Goal: Transaction & Acquisition: Purchase product/service

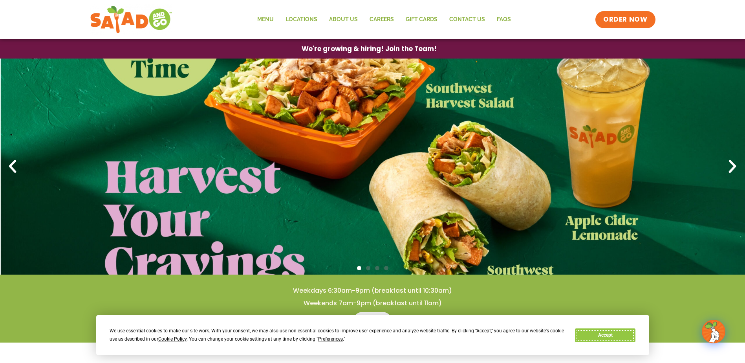
click at [612, 334] on button "Accept" at bounding box center [605, 336] width 61 height 14
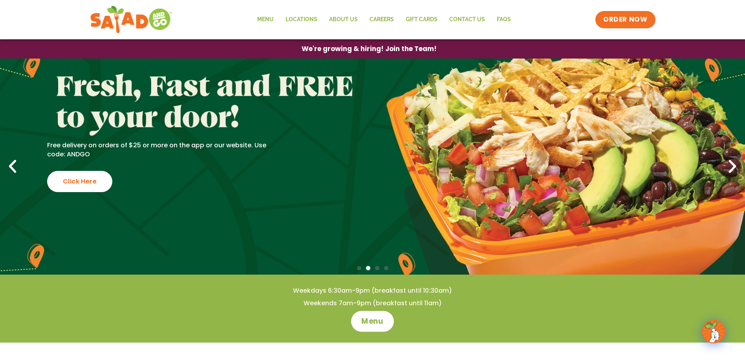
click at [369, 324] on span "Menu" at bounding box center [373, 321] width 22 height 10
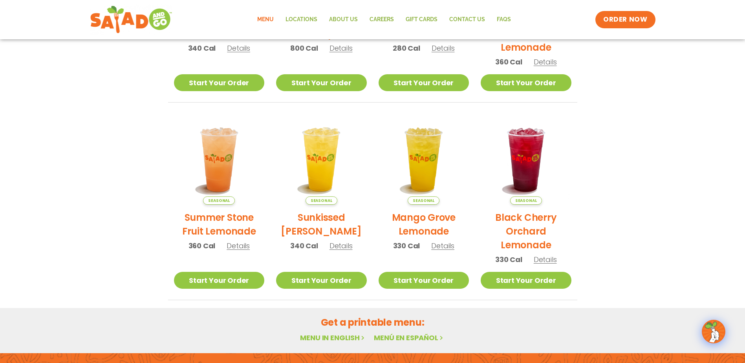
scroll to position [377, 0]
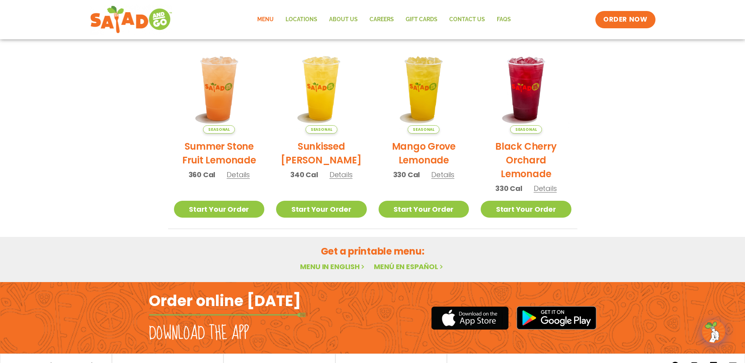
click at [342, 263] on link "Menu in English" at bounding box center [333, 267] width 66 height 10
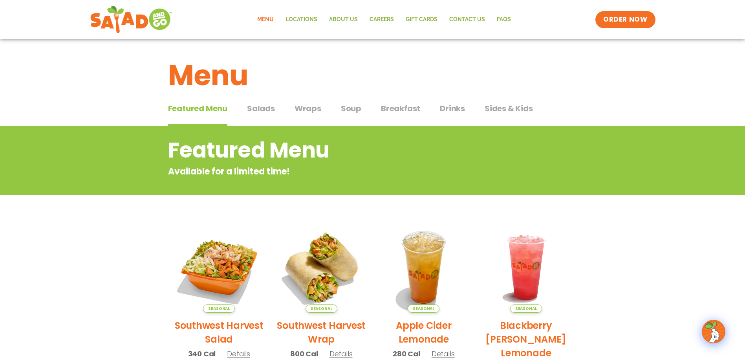
click at [262, 109] on span "Salads" at bounding box center [261, 109] width 28 height 12
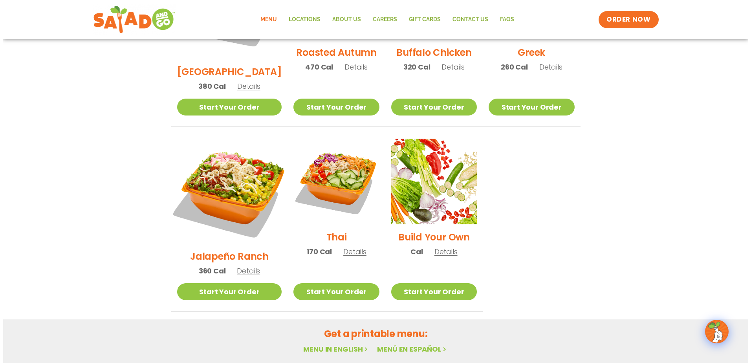
scroll to position [511, 0]
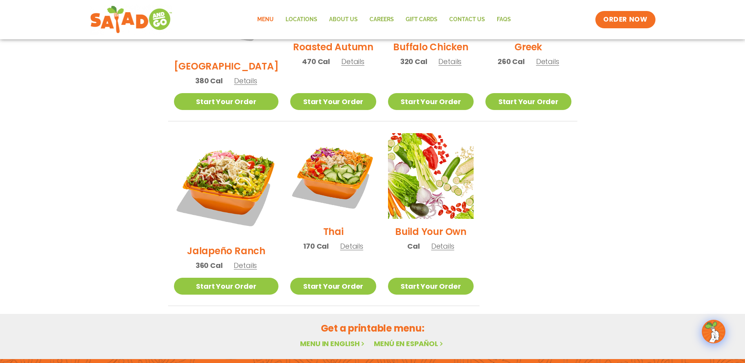
drag, startPoint x: 208, startPoint y: 210, endPoint x: 120, endPoint y: 228, distance: 90.2
click at [215, 244] on h2 "Jalapeño Ranch" at bounding box center [226, 251] width 79 height 14
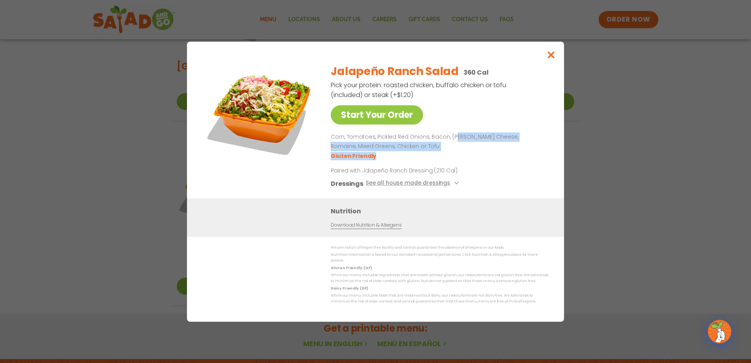
drag, startPoint x: 454, startPoint y: 141, endPoint x: 473, endPoint y: 156, distance: 24.3
click at [473, 156] on div "Corn, Tomatoes, Pickled Red Onions, Bacon, Pepper Jack Cheese, Romaine, Mixed G…" at bounding box center [438, 146] width 215 height 28
drag, startPoint x: 473, startPoint y: 156, endPoint x: 552, endPoint y: 58, distance: 126.4
click at [552, 58] on icon "Close modal" at bounding box center [552, 55] width 10 height 8
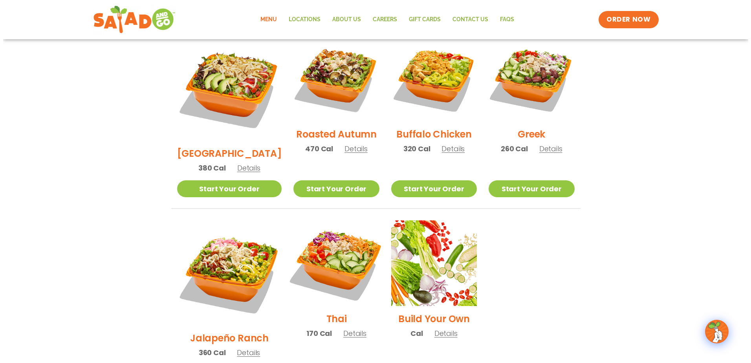
scroll to position [411, 0]
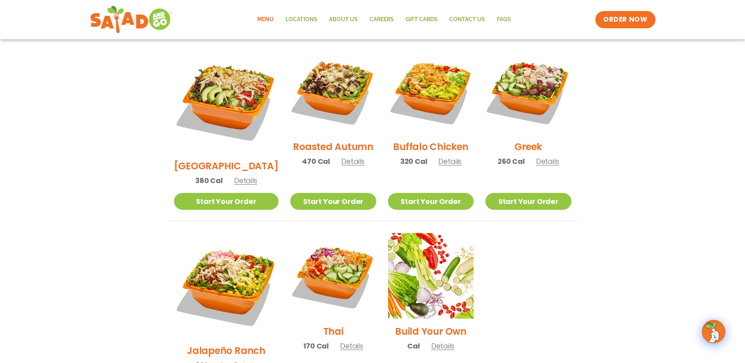
click at [325, 325] on h2 "Thai" at bounding box center [333, 332] width 20 height 14
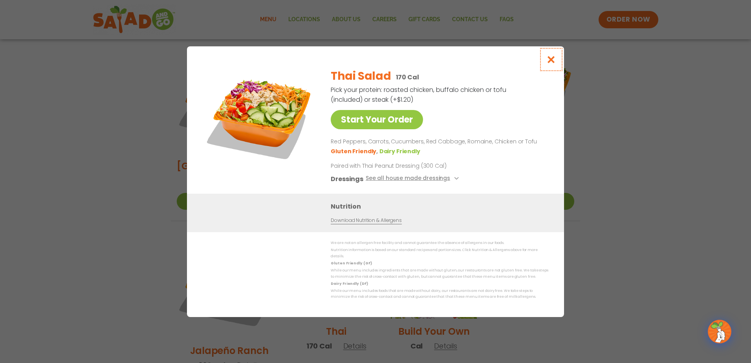
click at [553, 61] on icon "Close modal" at bounding box center [552, 59] width 10 height 8
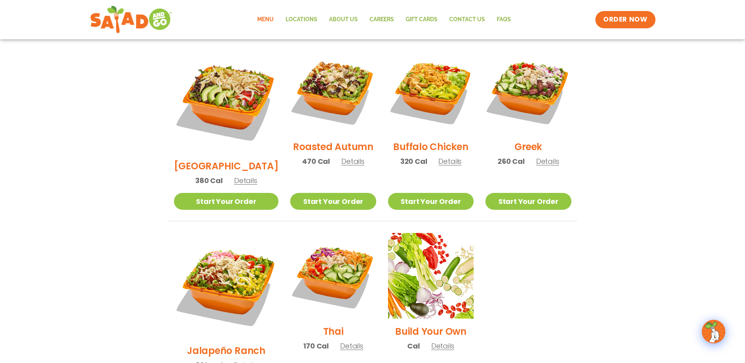
click at [229, 344] on h2 "Jalapeño Ranch" at bounding box center [226, 351] width 79 height 14
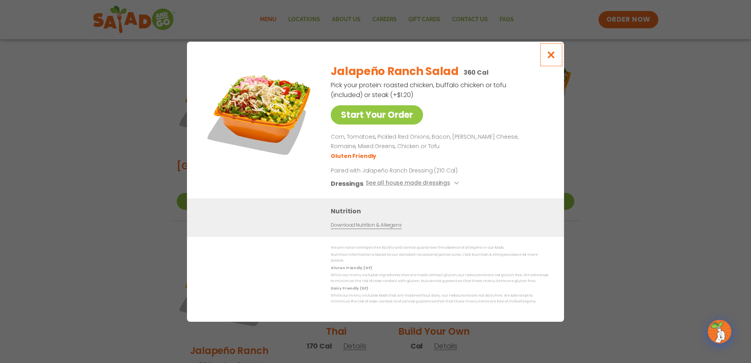
click at [552, 55] on icon "Close modal" at bounding box center [552, 55] width 10 height 8
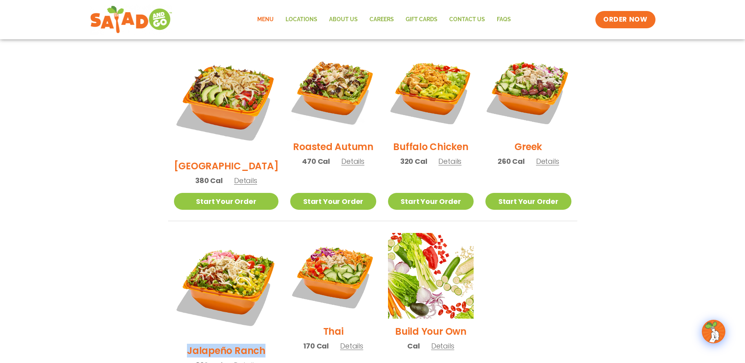
drag, startPoint x: 260, startPoint y: 308, endPoint x: 179, endPoint y: 314, distance: 81.5
click at [179, 314] on div "Jalapeño Ranch 360 Cal Details" at bounding box center [226, 305] width 105 height 145
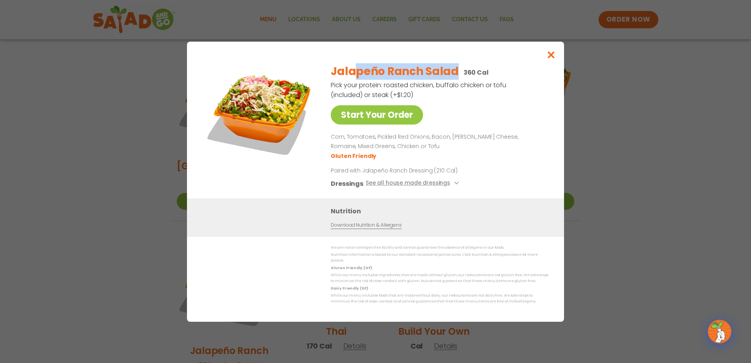
drag, startPoint x: 454, startPoint y: 73, endPoint x: 352, endPoint y: 82, distance: 102.9
click at [352, 80] on h2 "Jalapeño Ranch Salad" at bounding box center [395, 71] width 128 height 17
drag, startPoint x: 352, startPoint y: 82, endPoint x: 331, endPoint y: 72, distance: 23.2
click at [331, 74] on h2 "Jalapeño Ranch Salad" at bounding box center [395, 71] width 128 height 17
drag, startPoint x: 331, startPoint y: 73, endPoint x: 435, endPoint y: 87, distance: 104.8
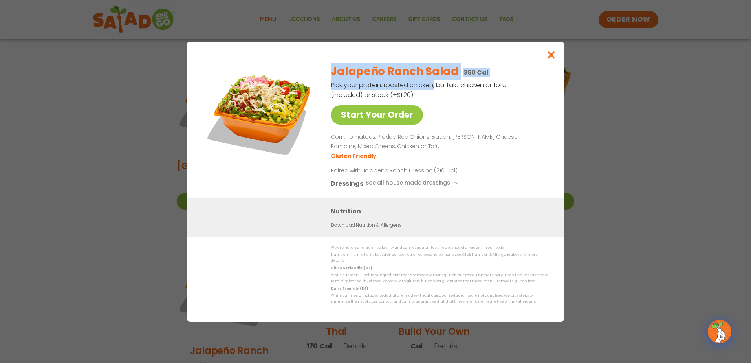
click at [435, 87] on div "Jalapeño Ranch Salad 360 Cal Pick your protein: roasted chicken, buffalo chicke…" at bounding box center [438, 127] width 215 height 141
copy div "Jalapeño Ranch Salad 360 Cal Pick your protein: roasted chicken"
click at [397, 123] on link "Start Your Order" at bounding box center [377, 114] width 92 height 19
